Goal: Information Seeking & Learning: Learn about a topic

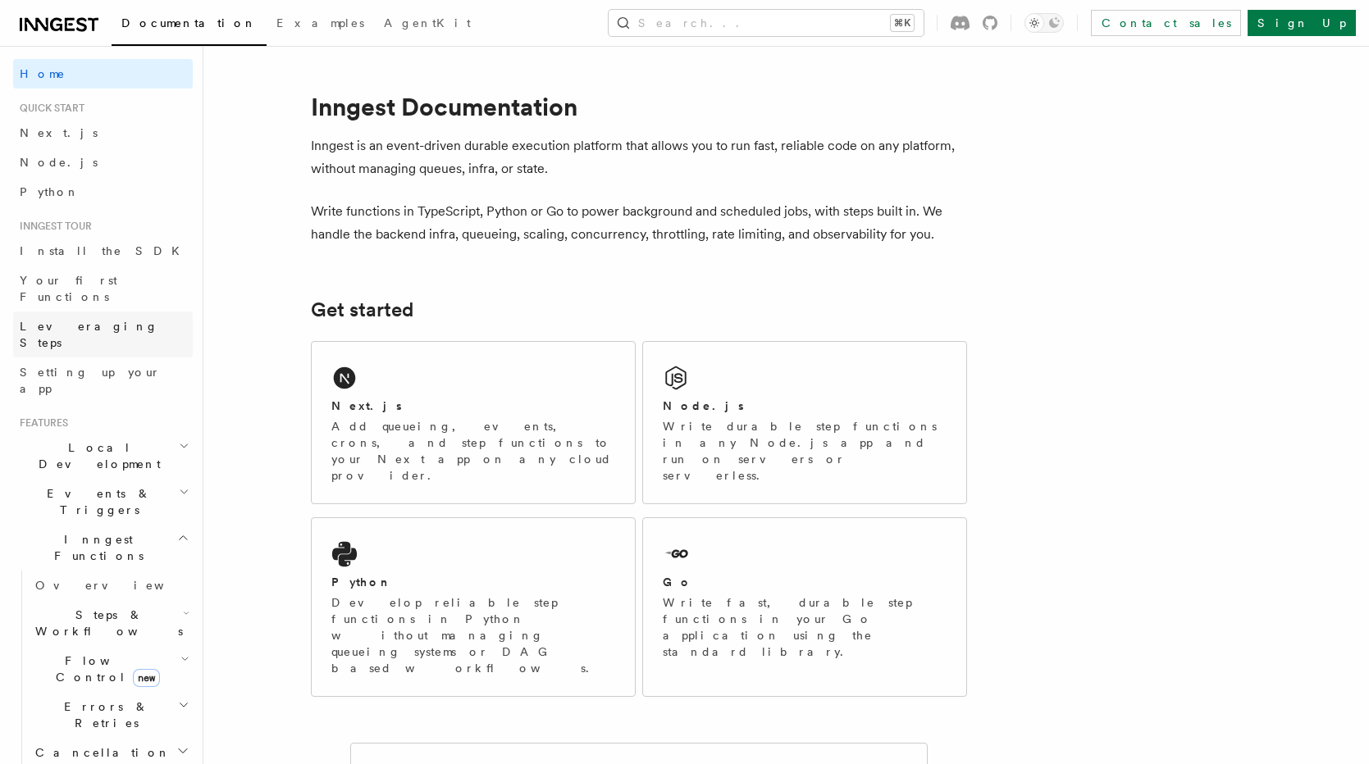
click at [118, 313] on link "Leveraging Steps" at bounding box center [103, 335] width 180 height 46
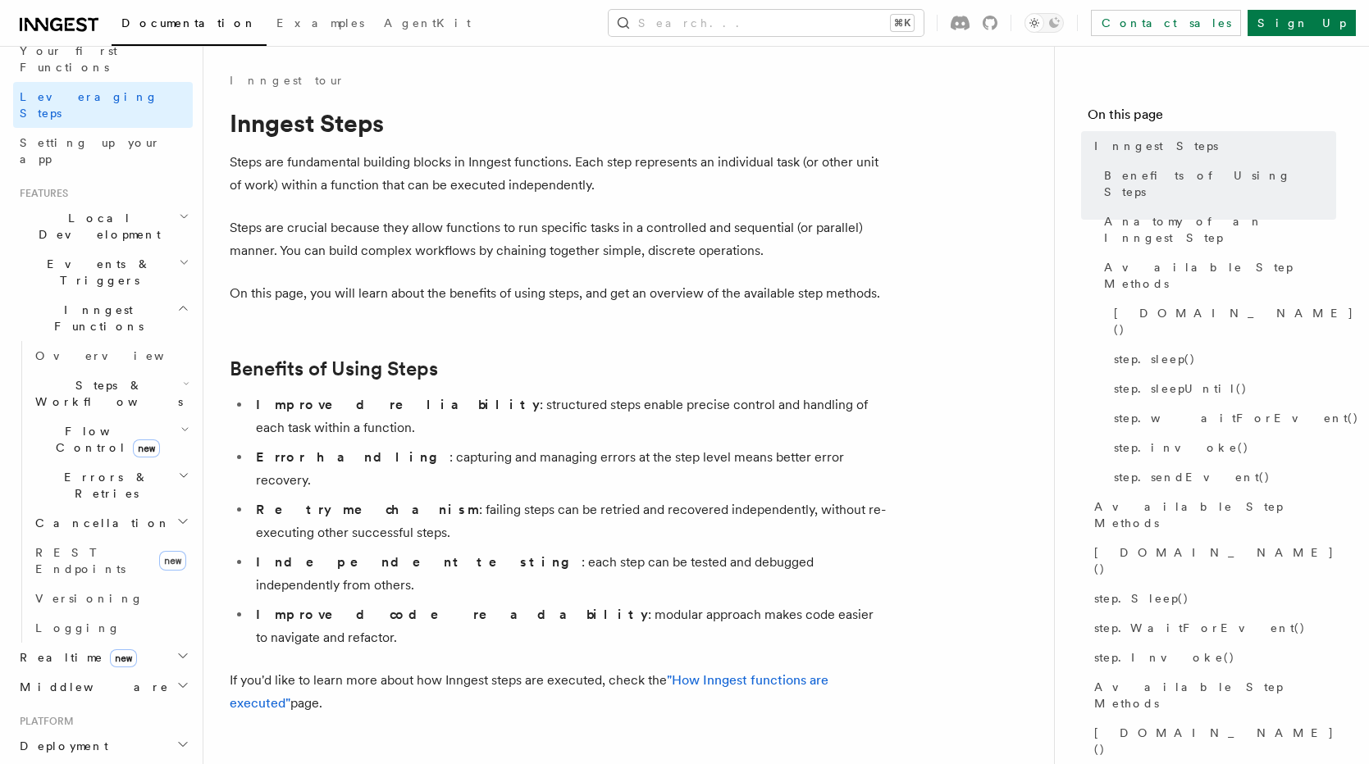
scroll to position [230, 0]
click at [180, 422] on icon "button" at bounding box center [184, 428] width 9 height 13
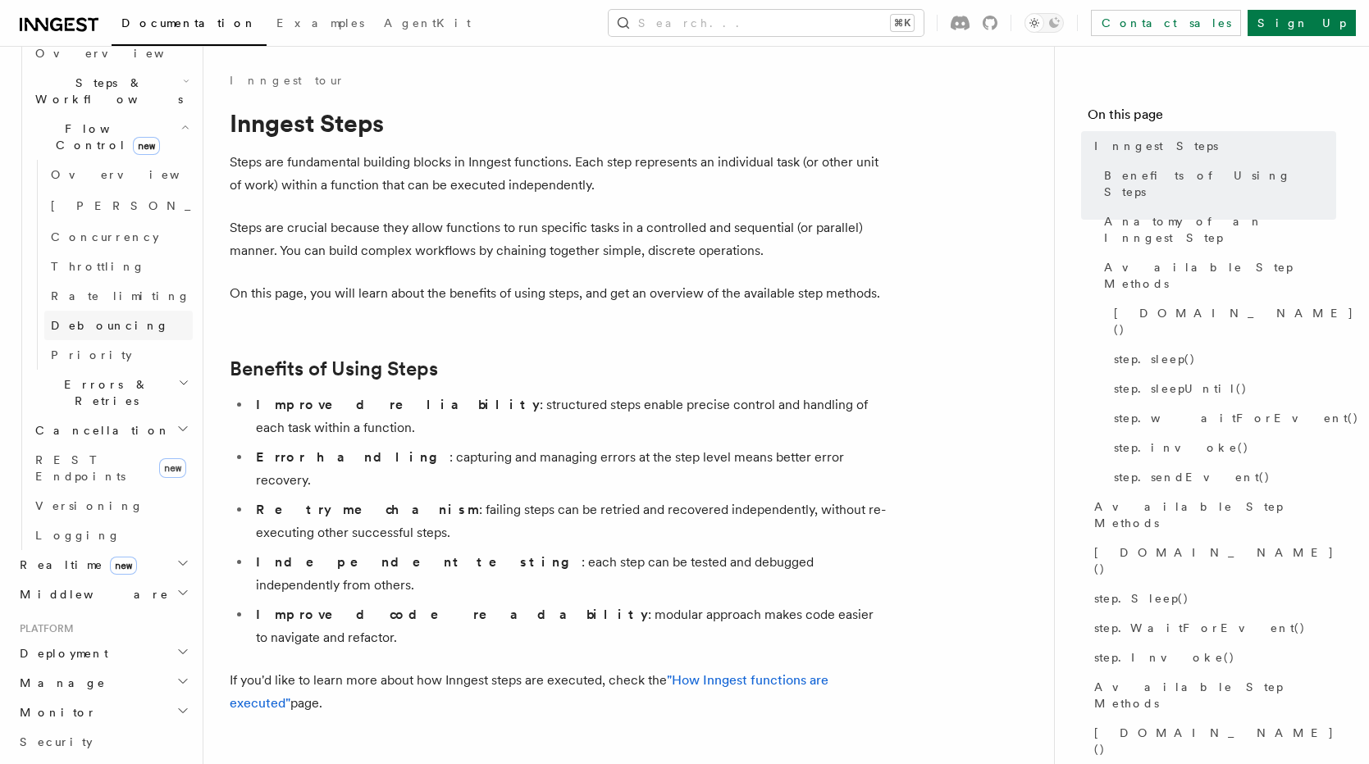
scroll to position [533, 0]
click at [149, 445] on link "REST Endpoints new" at bounding box center [111, 468] width 164 height 46
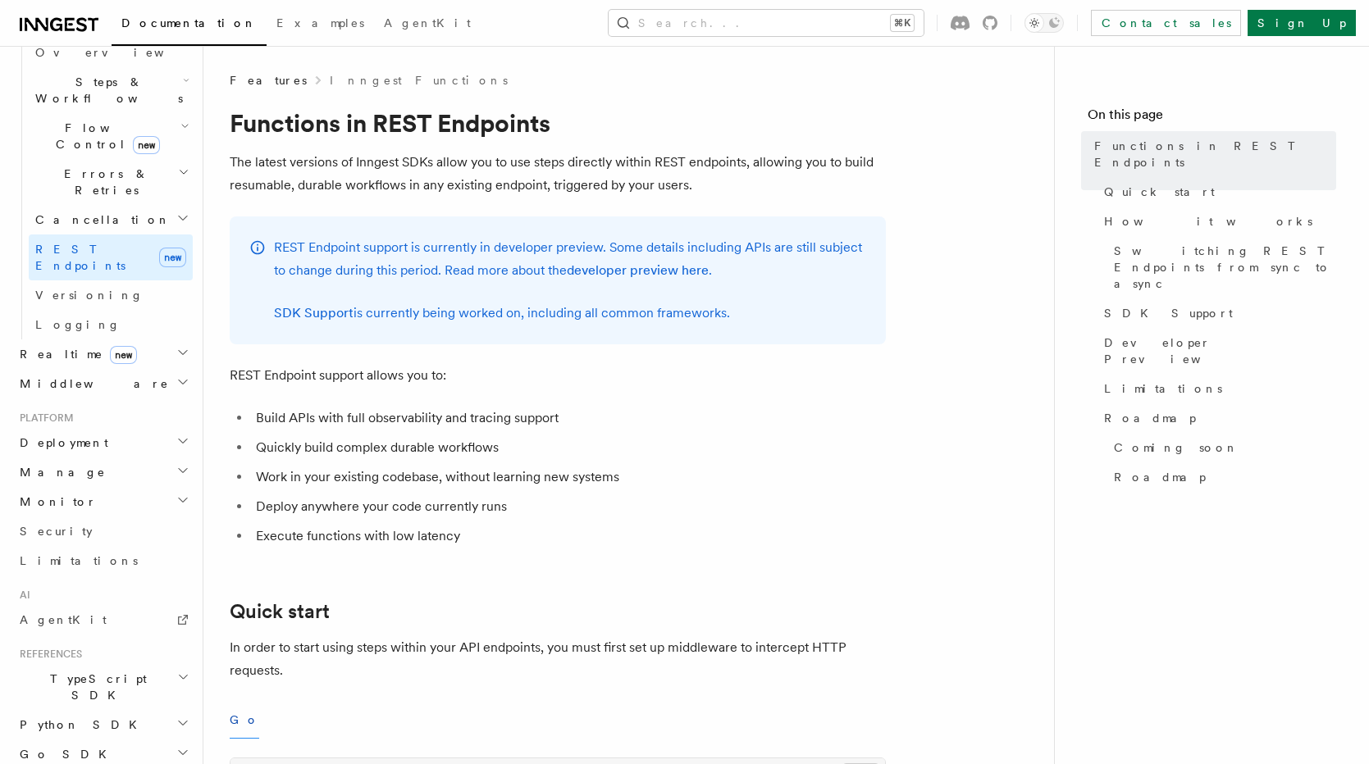
scroll to position [581, 0]
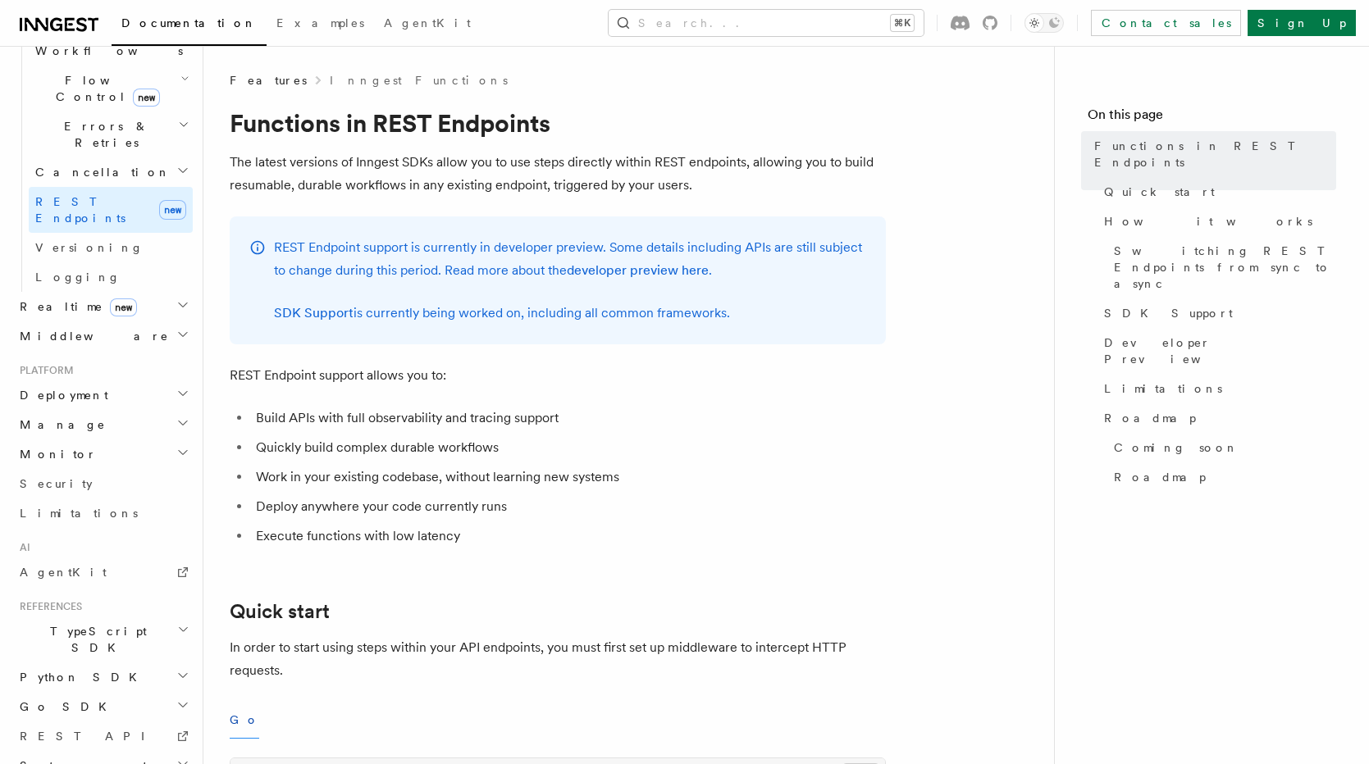
click at [180, 758] on icon "button" at bounding box center [182, 764] width 13 height 13
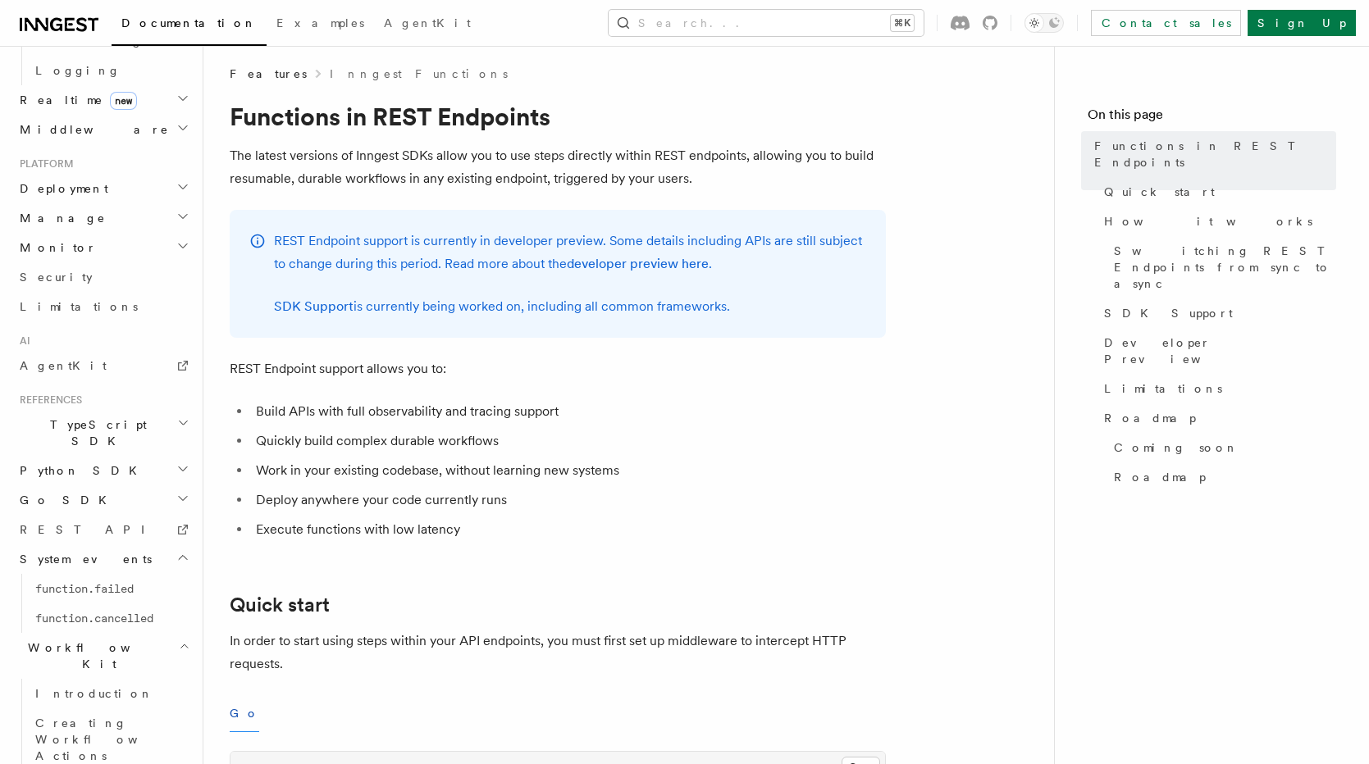
scroll to position [8, 0]
click at [122, 679] on link "Introduction" at bounding box center [111, 694] width 164 height 30
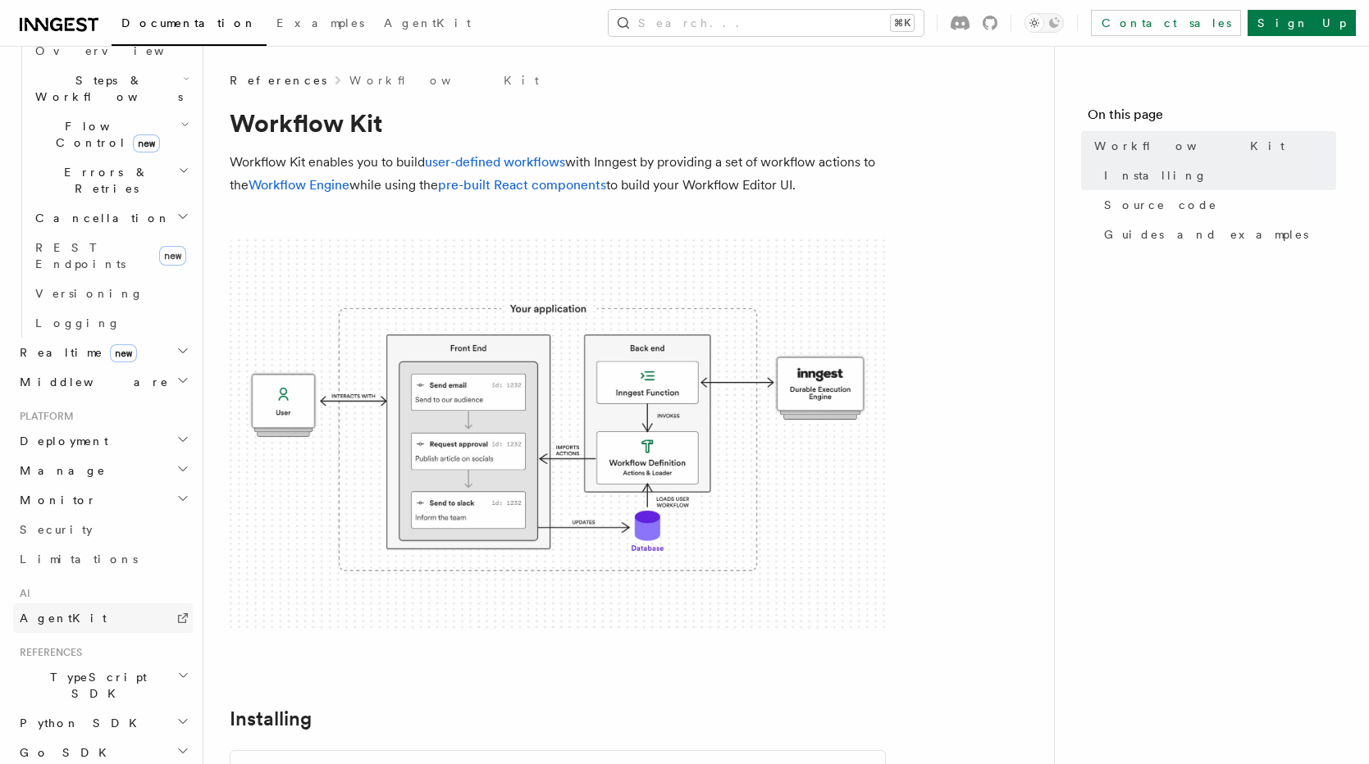
scroll to position [542, 0]
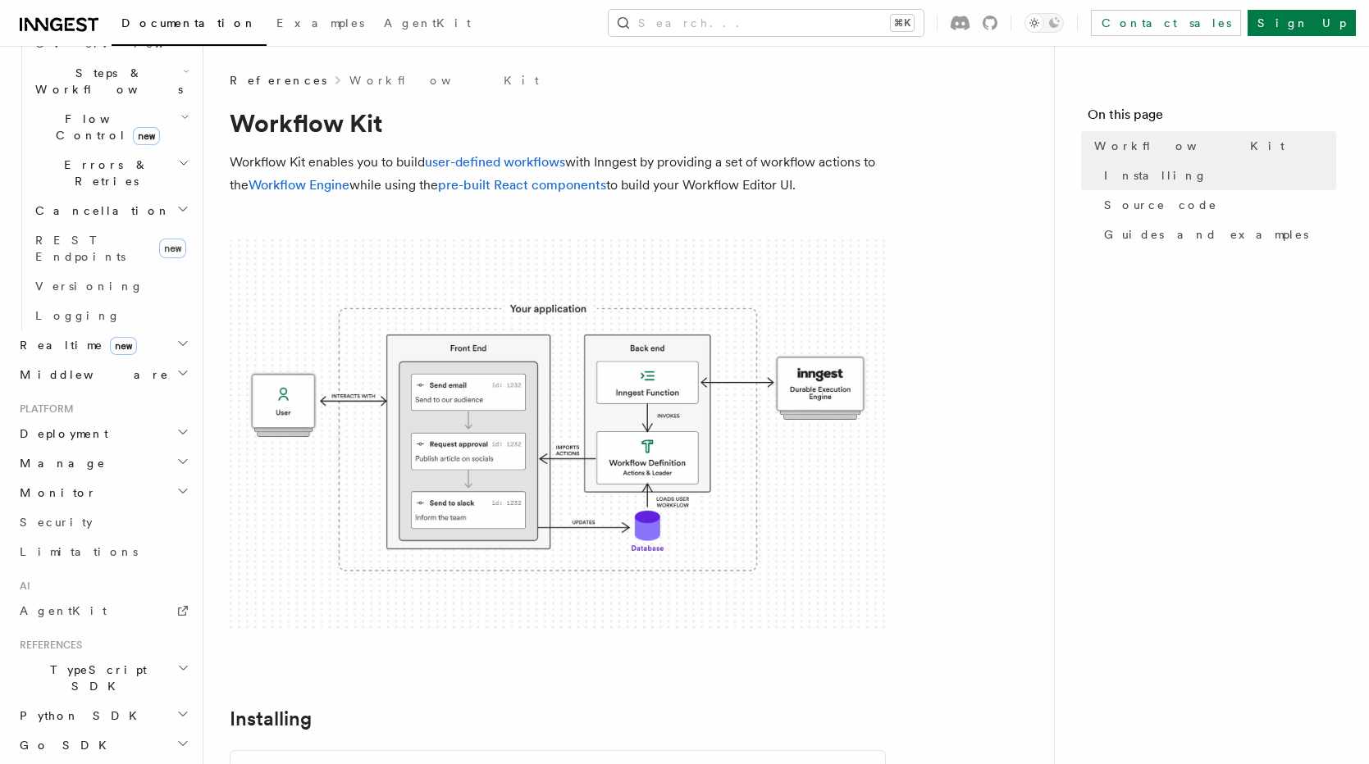
click at [183, 455] on icon "button" at bounding box center [182, 461] width 13 height 13
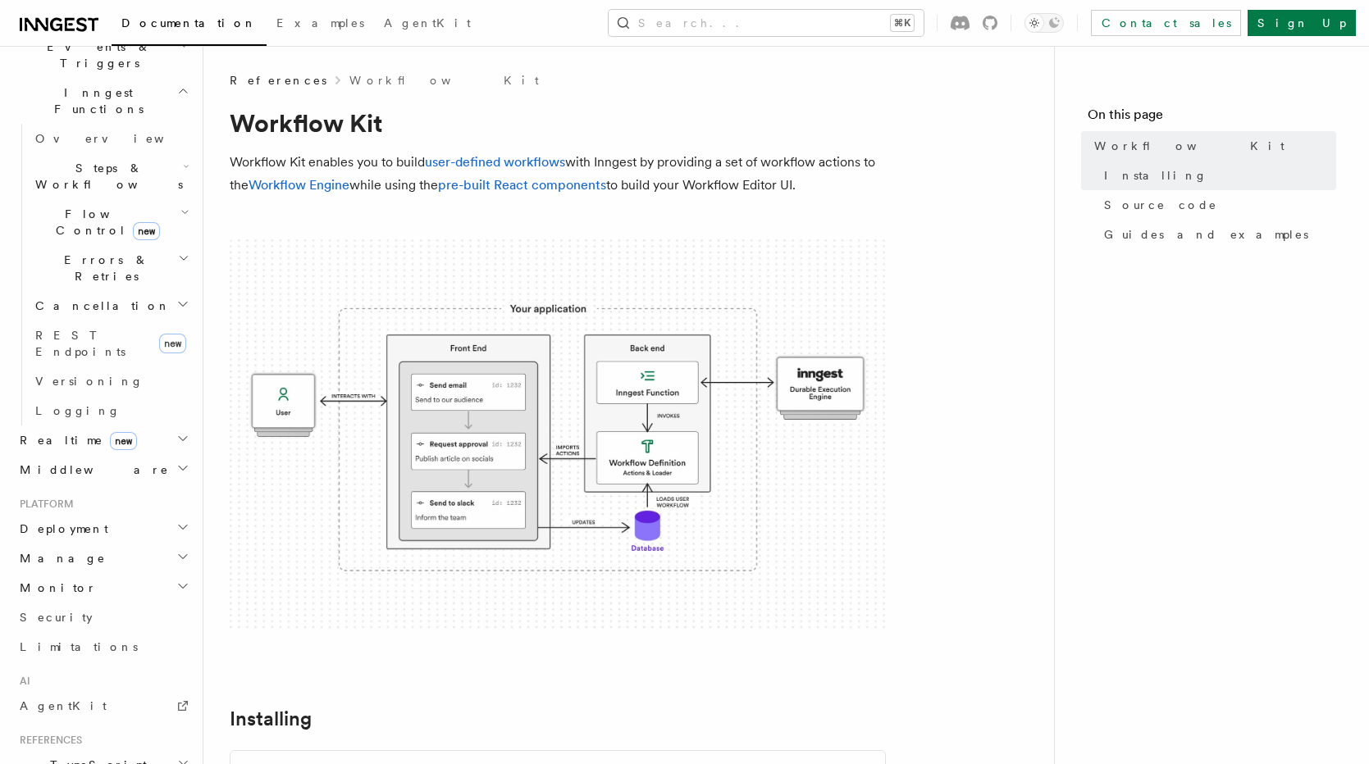
scroll to position [440, 0]
click at [182, 469] on icon "button" at bounding box center [182, 475] width 13 height 13
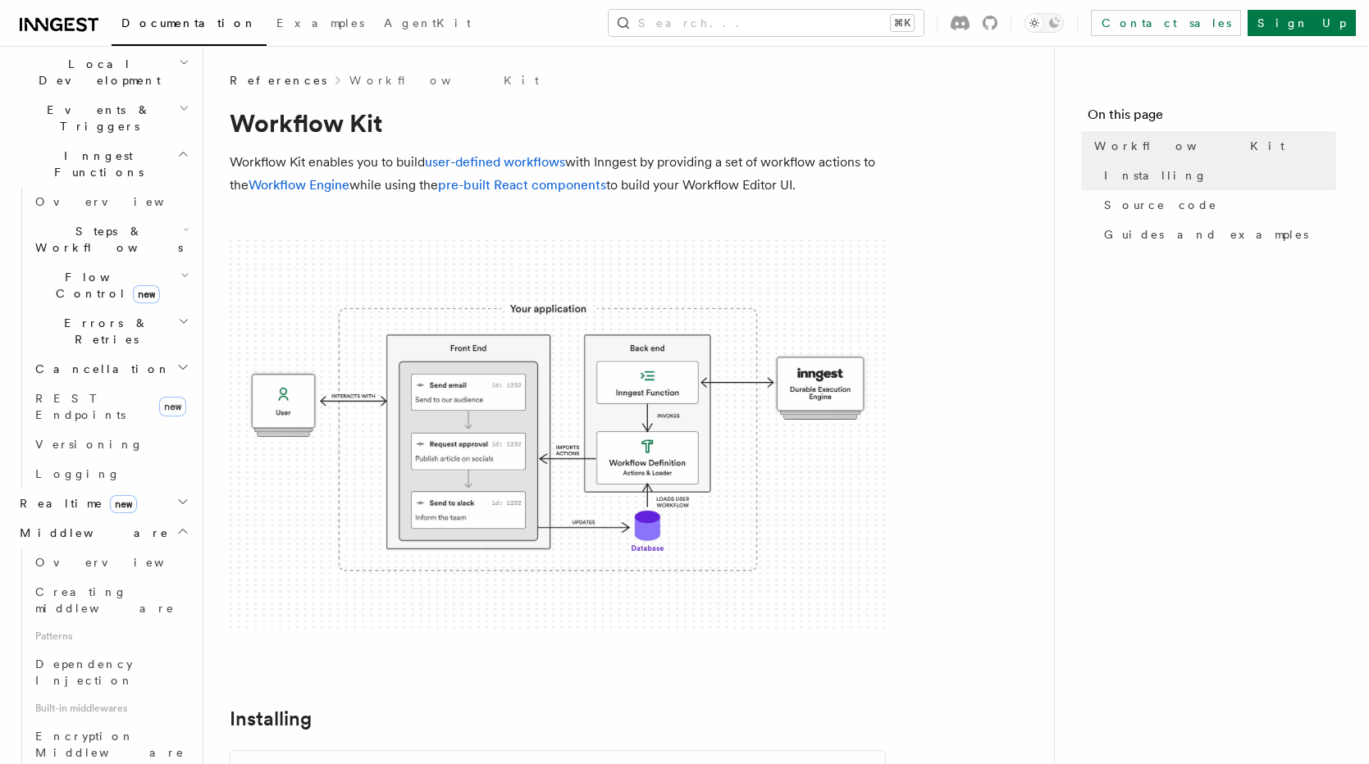
scroll to position [381, 0]
click at [116, 462] on link "Logging" at bounding box center [111, 477] width 164 height 30
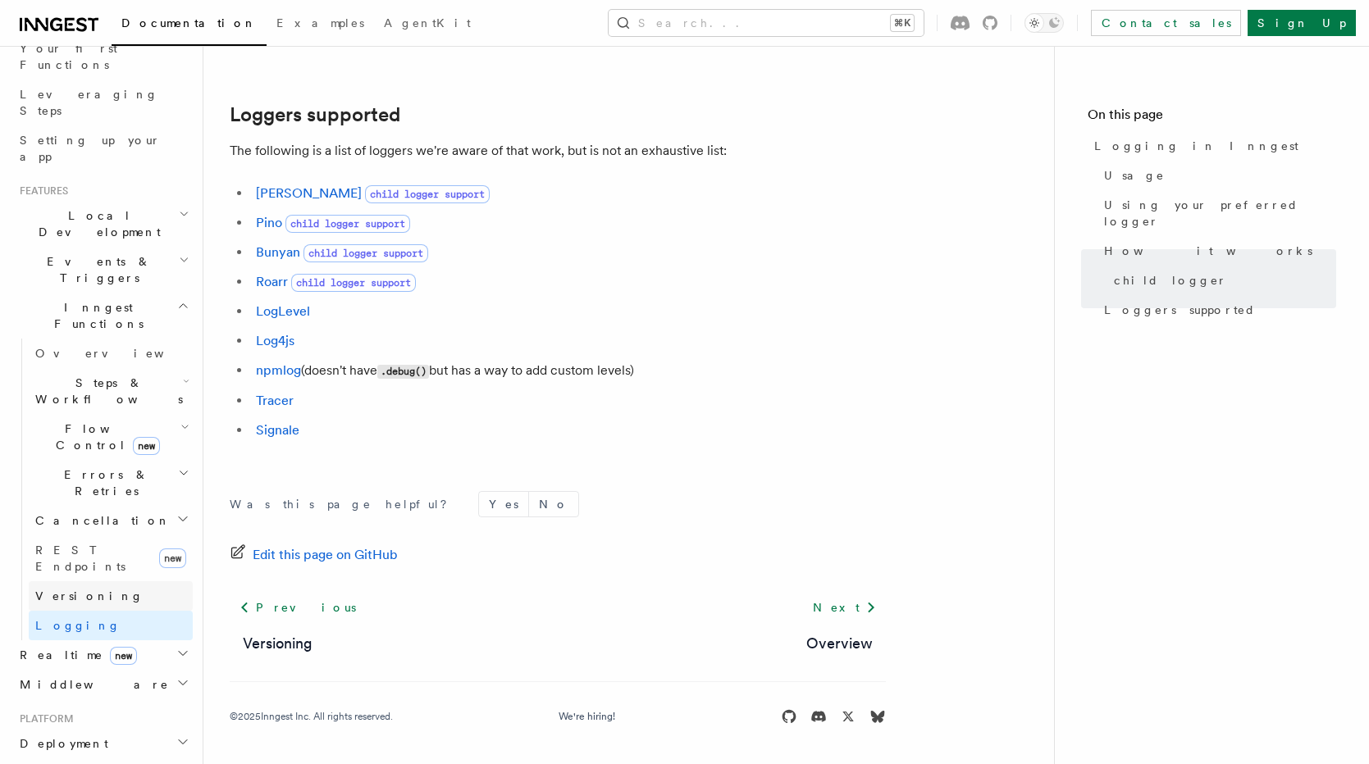
scroll to position [226, 0]
click at [181, 472] on icon "button" at bounding box center [183, 478] width 11 height 13
